Goal: Task Accomplishment & Management: Manage account settings

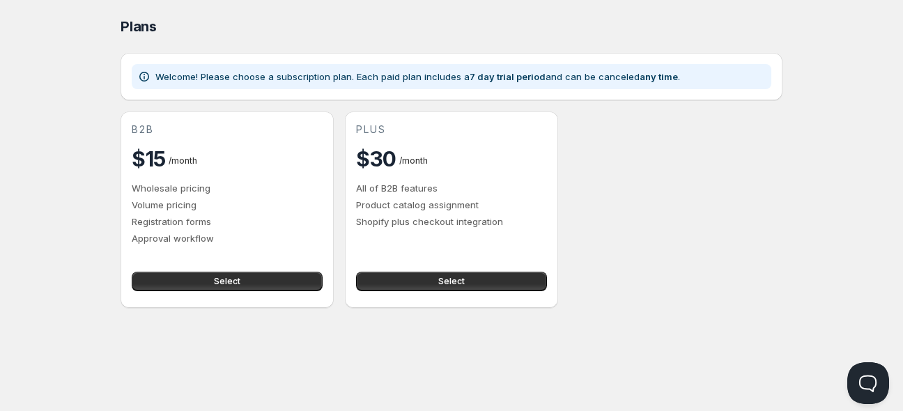
drag, startPoint x: 239, startPoint y: 40, endPoint x: 753, endPoint y: 145, distance: 524.3
click at [784, 164] on div "Plans. This page is ready Plans Welcome! Please choose a subscription plan. Eac…" at bounding box center [452, 154] width 696 height 308
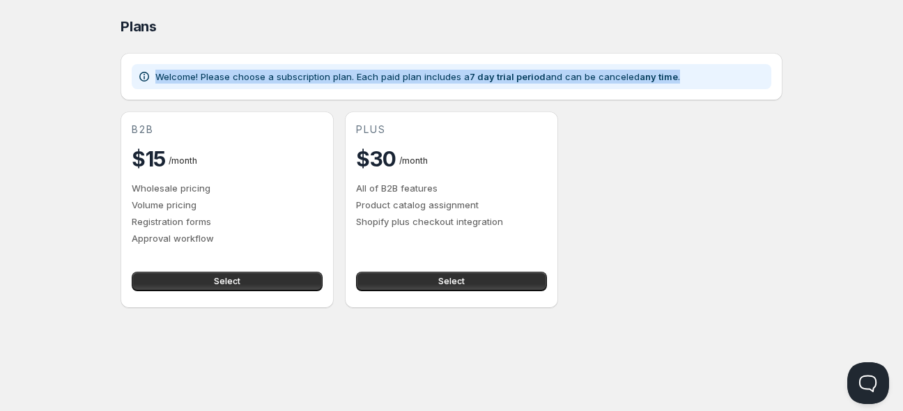
drag, startPoint x: 157, startPoint y: 74, endPoint x: 696, endPoint y: 77, distance: 539.6
click at [696, 77] on div "Welcome! Please choose a subscription plan. Each paid plan includes a 7 day tri…" at bounding box center [451, 77] width 629 height 14
copy p "Welcome! Please choose a subscription plan. Each paid plan includes a 7 day tri…"
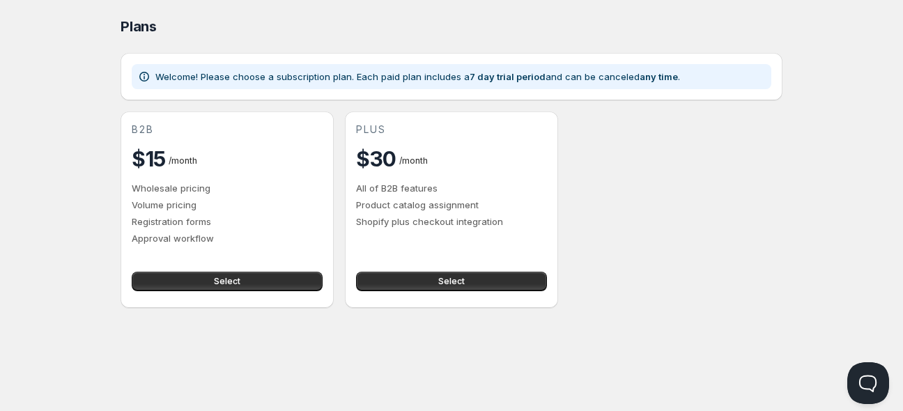
click at [199, 297] on div "b2b $15 / month Wholesale pricing Volume pricing Registration forms Approval wo…" at bounding box center [227, 210] width 213 height 197
click at [203, 283] on button "Select" at bounding box center [227, 282] width 191 height 20
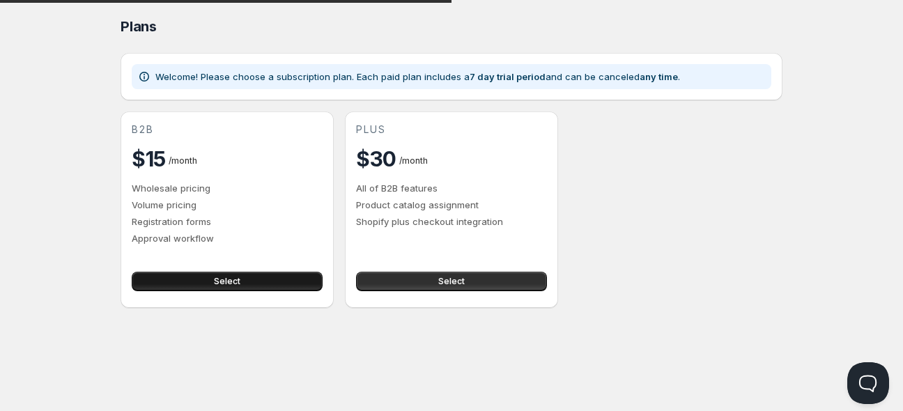
click at [231, 289] on button "Select" at bounding box center [227, 282] width 191 height 20
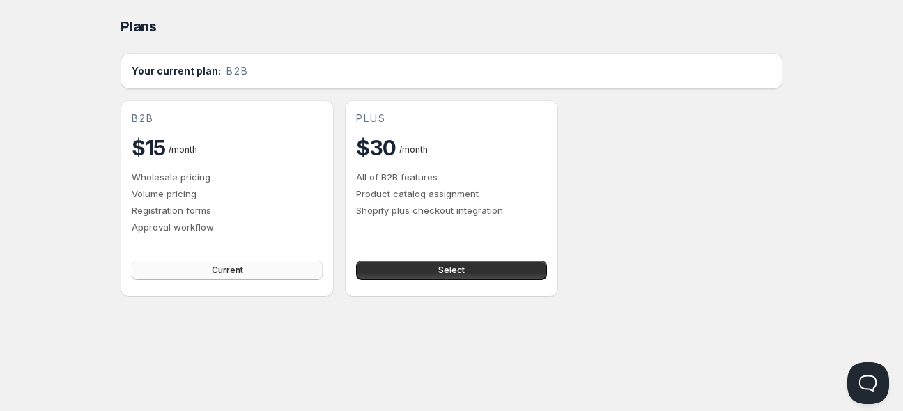
click at [234, 275] on span "Current" at bounding box center [227, 270] width 31 height 11
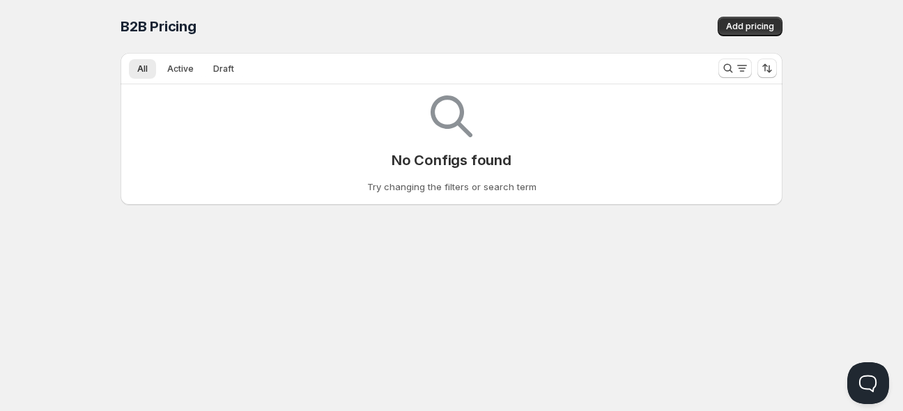
click at [327, 303] on div "Home Pricing Price lists Checkout Forms Submissions Settings Features Plans B2B…" at bounding box center [451, 205] width 903 height 411
click at [276, 360] on div "Home Pricing Price lists Checkout Forms Submissions Settings Features Plans B2B…" at bounding box center [451, 205] width 903 height 411
click at [307, 270] on div "Home Pricing Price lists Checkout Forms Submissions Settings Features Plans B2B…" at bounding box center [451, 205] width 903 height 411
click at [752, 26] on span "Add pricing" at bounding box center [750, 26] width 48 height 11
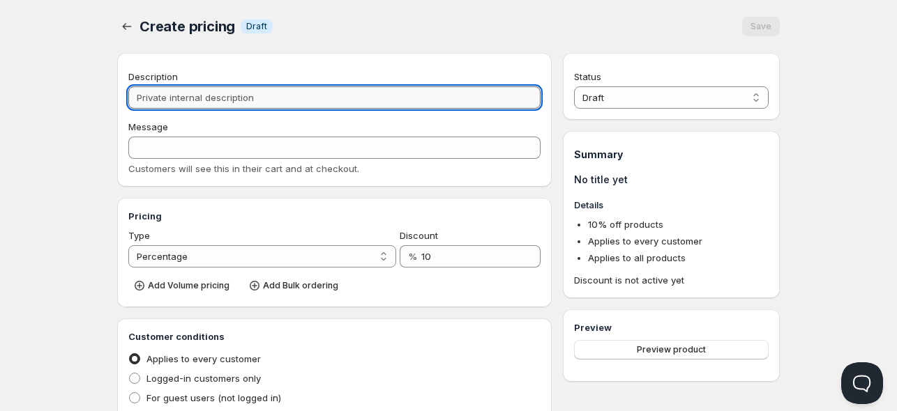
drag, startPoint x: 277, startPoint y: 97, endPoint x: 151, endPoint y: 102, distance: 127.0
click at [151, 102] on input "Description" at bounding box center [334, 97] width 412 height 22
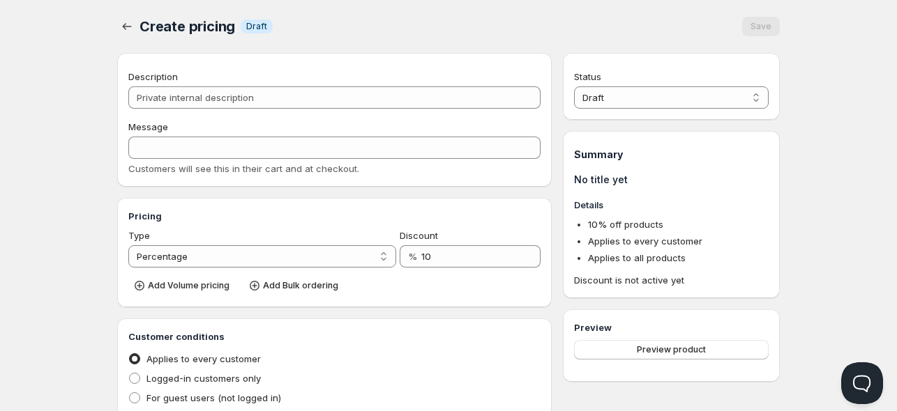
click at [203, 64] on div "Description Message Customers will see this in their cart and at checkout." at bounding box center [334, 120] width 412 height 112
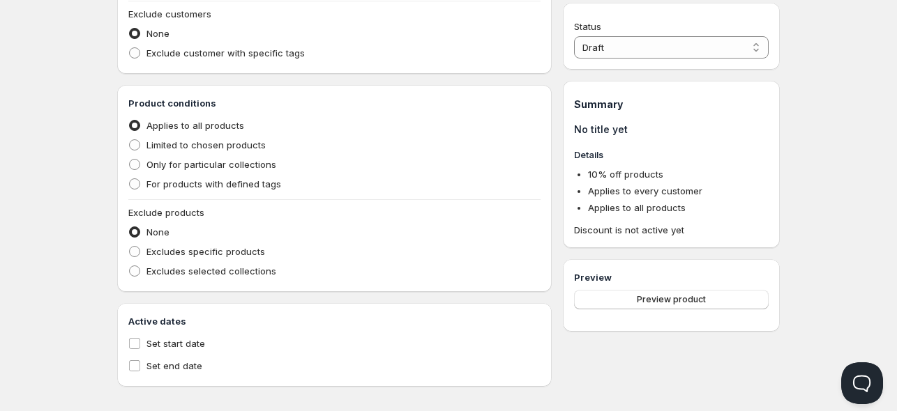
scroll to position [443, 0]
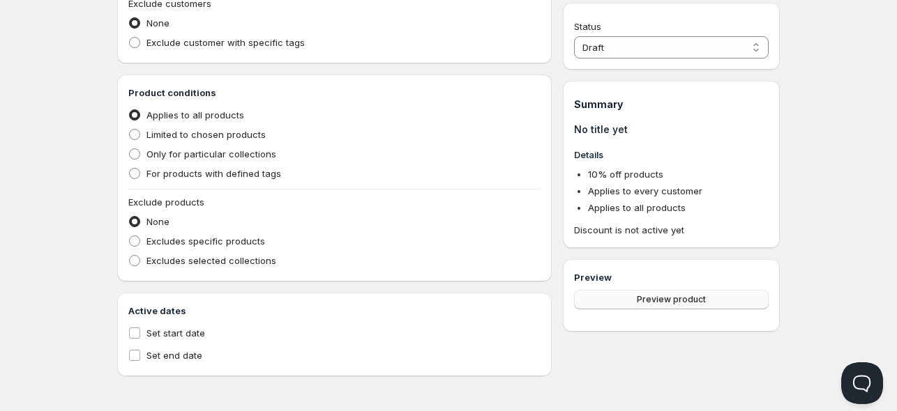
click at [682, 303] on span "Preview product" at bounding box center [670, 299] width 69 height 11
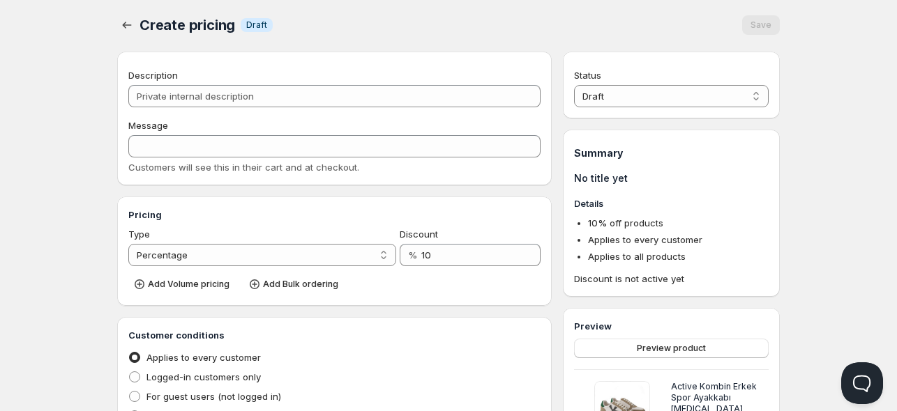
scroll to position [0, 0]
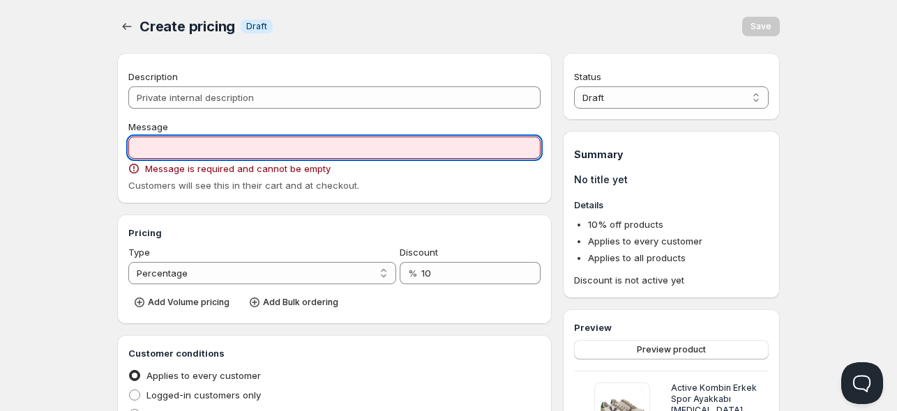
click at [201, 156] on input "Message" at bounding box center [334, 148] width 412 height 22
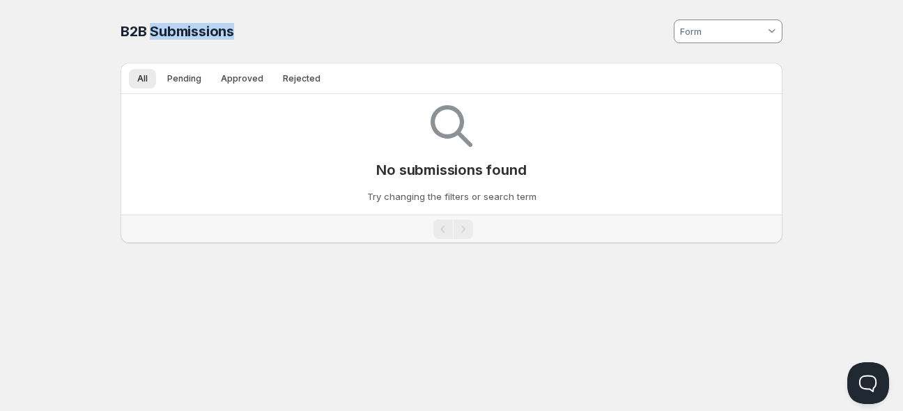
drag, startPoint x: 284, startPoint y: 24, endPoint x: 151, endPoint y: 36, distance: 134.3
click at [151, 36] on div "B2B Submissions" at bounding box center [285, 32] width 328 height 20
copy span "Submissions"
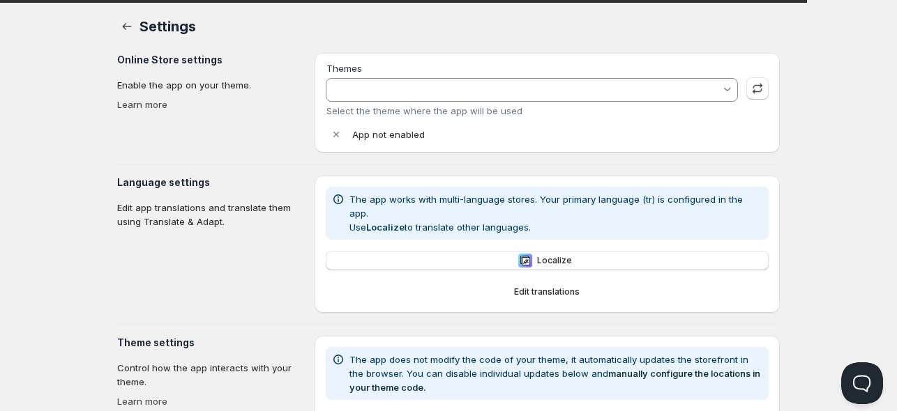
type input "minimog-5-3-0-erenacarboga"
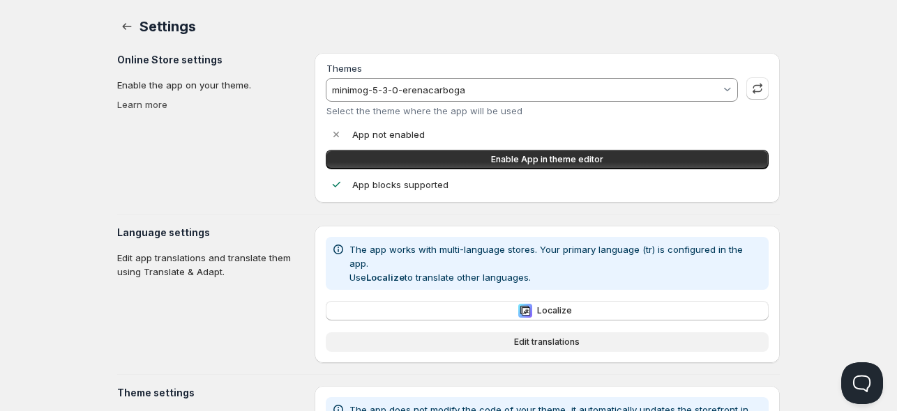
click at [545, 337] on span "Edit translations" at bounding box center [547, 342] width 66 height 11
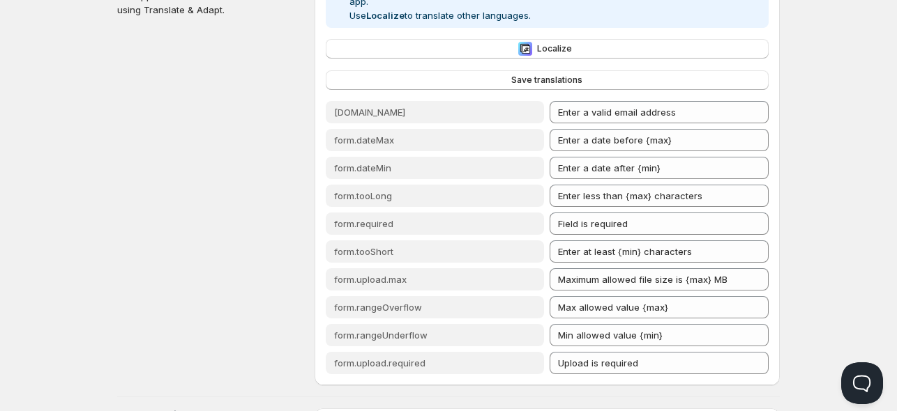
scroll to position [279, 0]
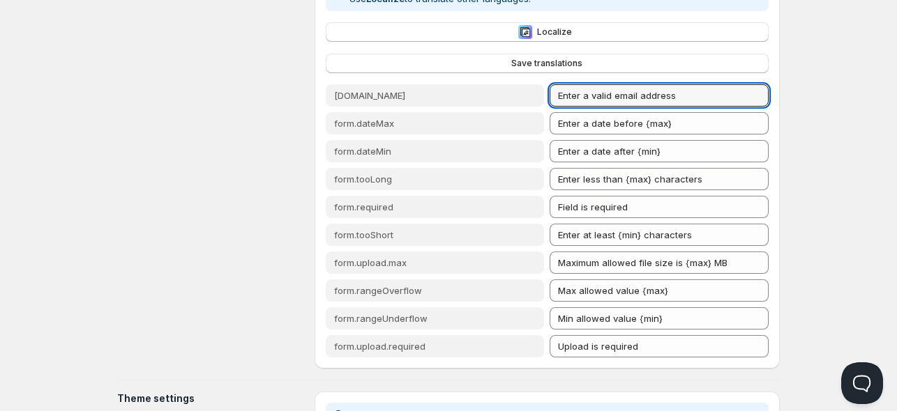
drag, startPoint x: 689, startPoint y: 90, endPoint x: 547, endPoint y: 92, distance: 141.5
click at [547, 92] on div "form.email Enter a valid email address" at bounding box center [547, 95] width 443 height 22
click at [540, 26] on span "Localize" at bounding box center [554, 31] width 35 height 11
click at [687, 88] on input "Enter a valid email address" at bounding box center [658, 95] width 219 height 22
drag, startPoint x: 687, startPoint y: 89, endPoint x: 441, endPoint y: 102, distance: 247.1
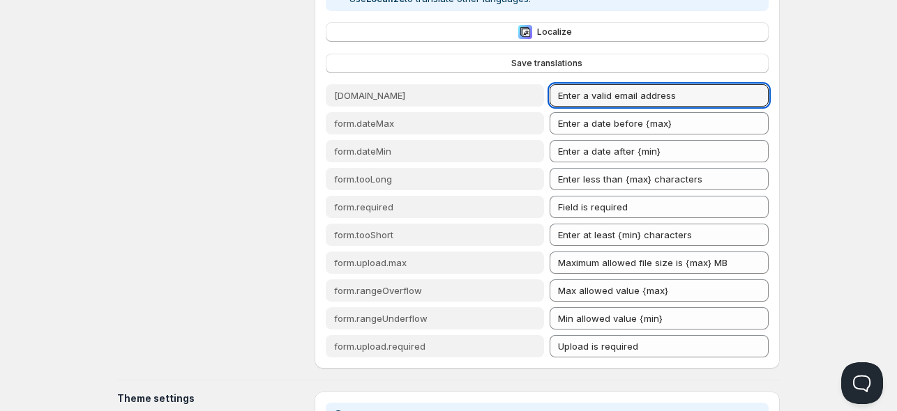
click at [441, 102] on div "form.email Enter a valid email address form.dateMax Enter a date before {max} f…" at bounding box center [547, 220] width 443 height 273
paste input "Geçerli bir e-posta adresi girin"
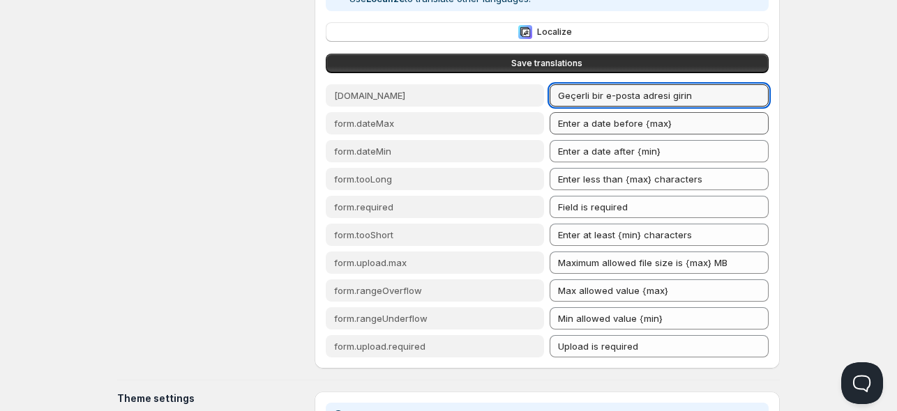
type input "Geçerli bir e-posta adresi girin"
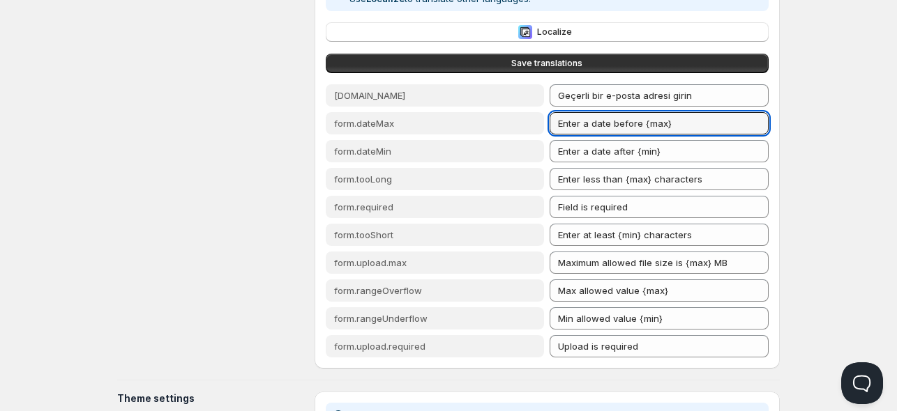
drag, startPoint x: 696, startPoint y: 114, endPoint x: 499, endPoint y: 126, distance: 197.0
click at [499, 126] on div "form.email Geçerli bir e-posta adresi girin form.dateMax Enter a date before {m…" at bounding box center [547, 220] width 443 height 273
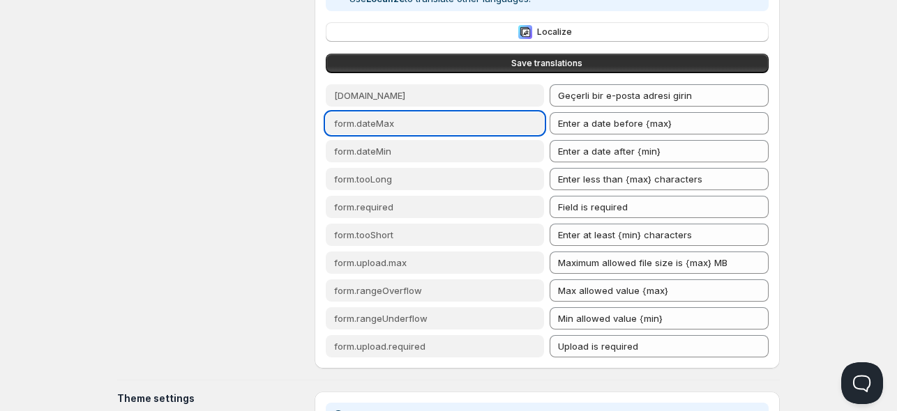
drag, startPoint x: 408, startPoint y: 111, endPoint x: 324, endPoint y: 114, distance: 83.7
click at [324, 114] on div "The app works with multi-language stores. Your primary language (tr) is configu…" at bounding box center [546, 158] width 465 height 422
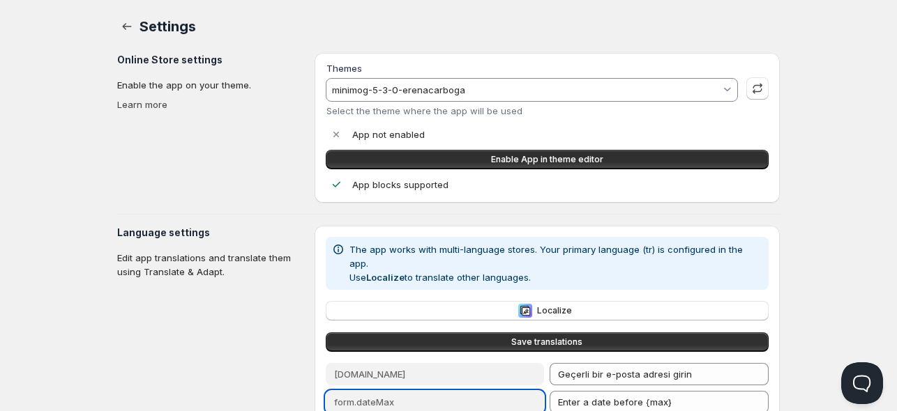
scroll to position [0, 0]
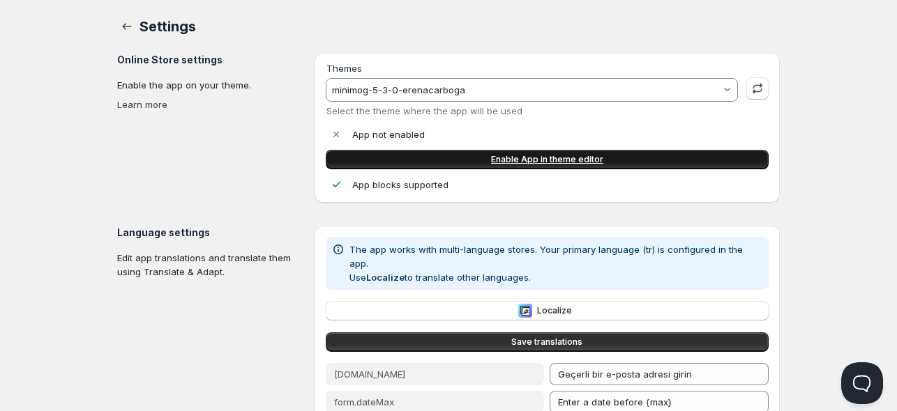
click at [557, 165] on link "Enable App in theme editor" at bounding box center [547, 160] width 443 height 20
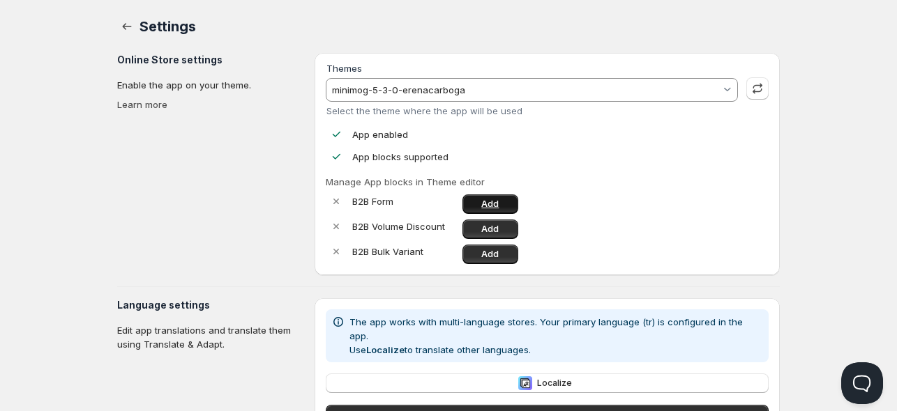
click at [503, 201] on link "Add" at bounding box center [490, 205] width 56 height 20
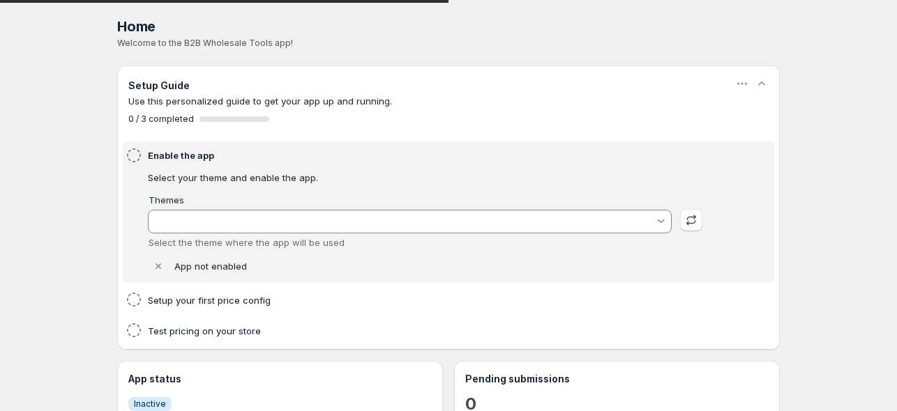
type input "minimog-5-3-0-erenacarboga"
